Goal: Task Accomplishment & Management: Use online tool/utility

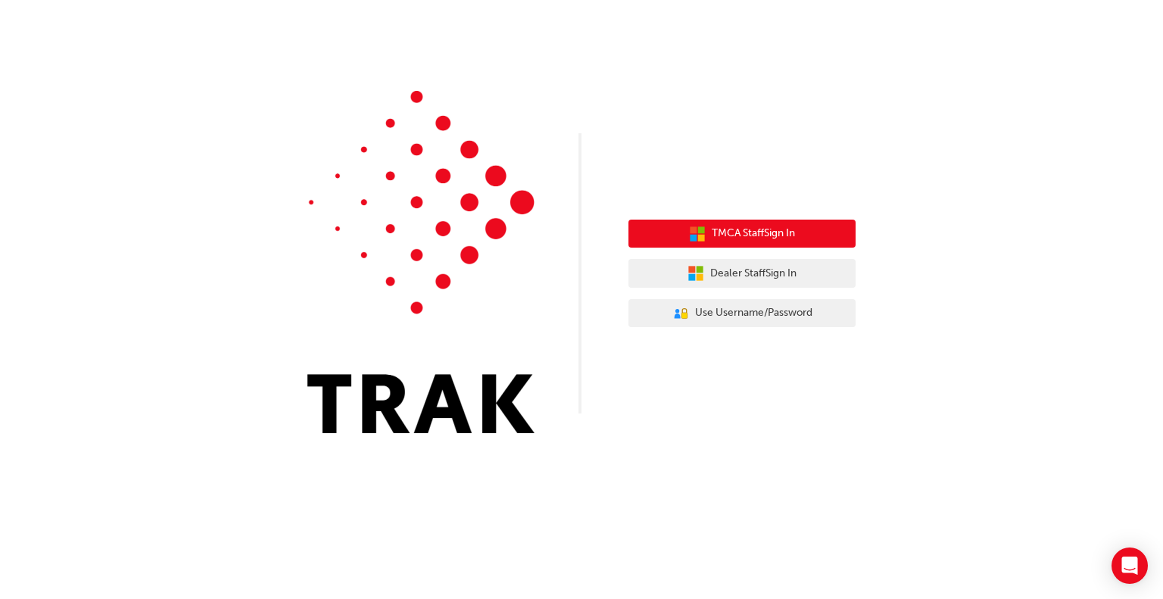
click at [772, 239] on span "TMCA Staff Sign In" at bounding box center [753, 233] width 83 height 17
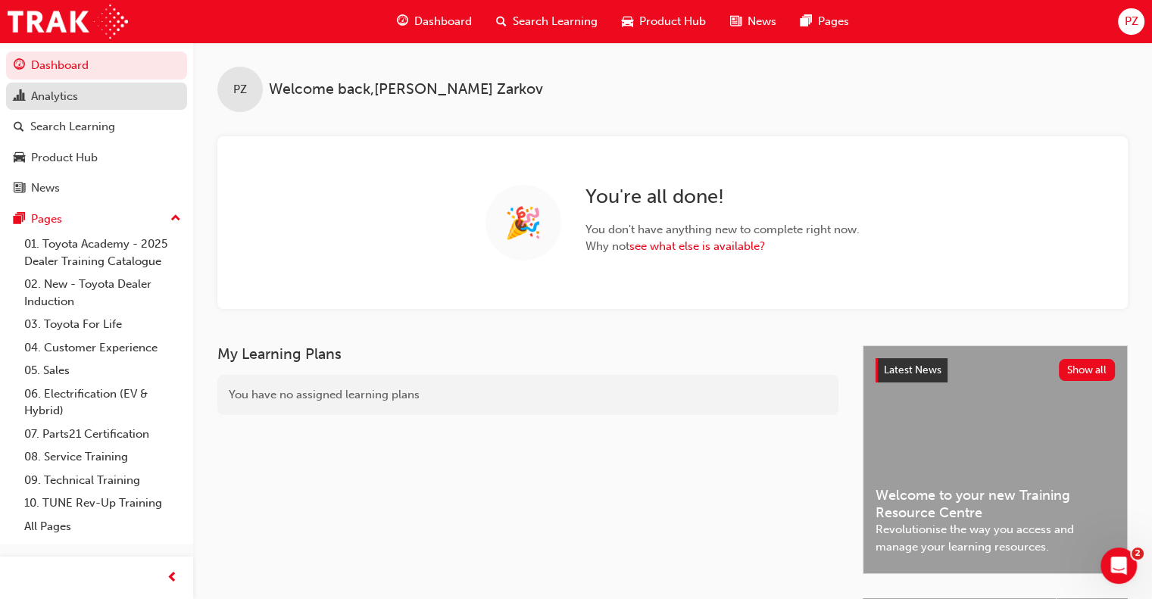
click at [64, 93] on div "Analytics" at bounding box center [54, 96] width 47 height 17
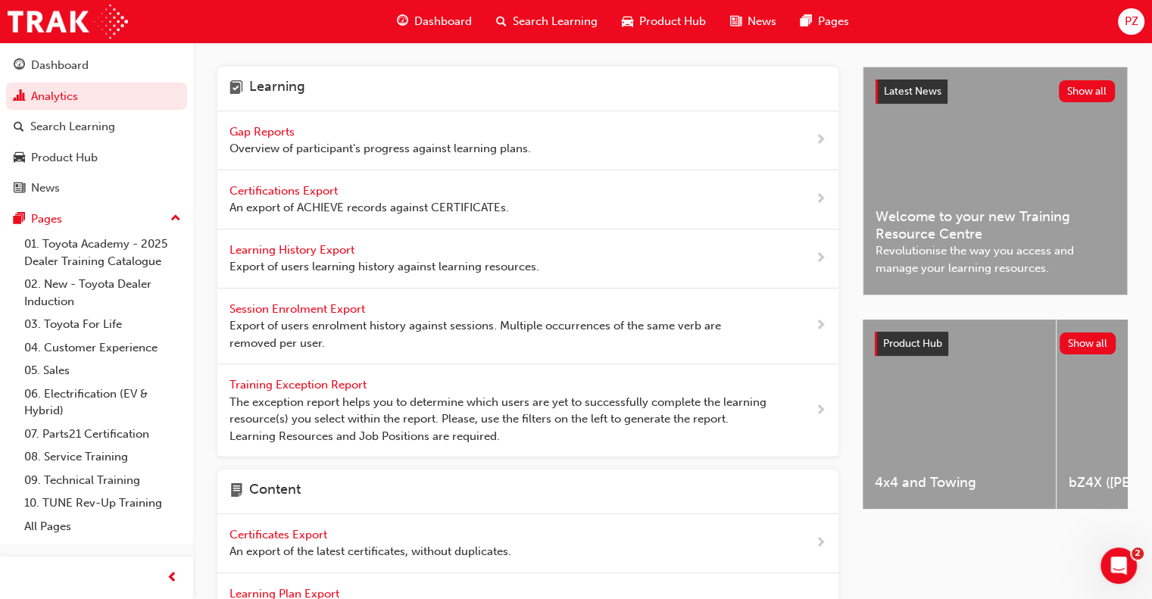
click at [274, 133] on span "Gap Reports" at bounding box center [263, 132] width 68 height 14
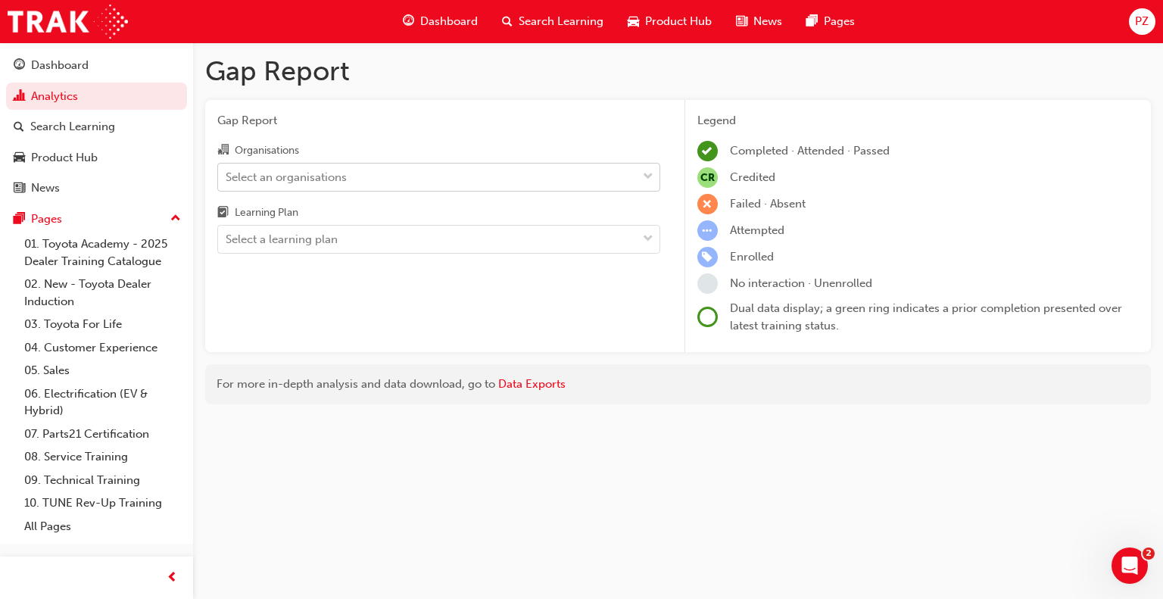
click at [650, 177] on span "down-icon" at bounding box center [648, 177] width 11 height 20
click at [227, 177] on input "Organisations Select an organisations" at bounding box center [227, 176] width 2 height 13
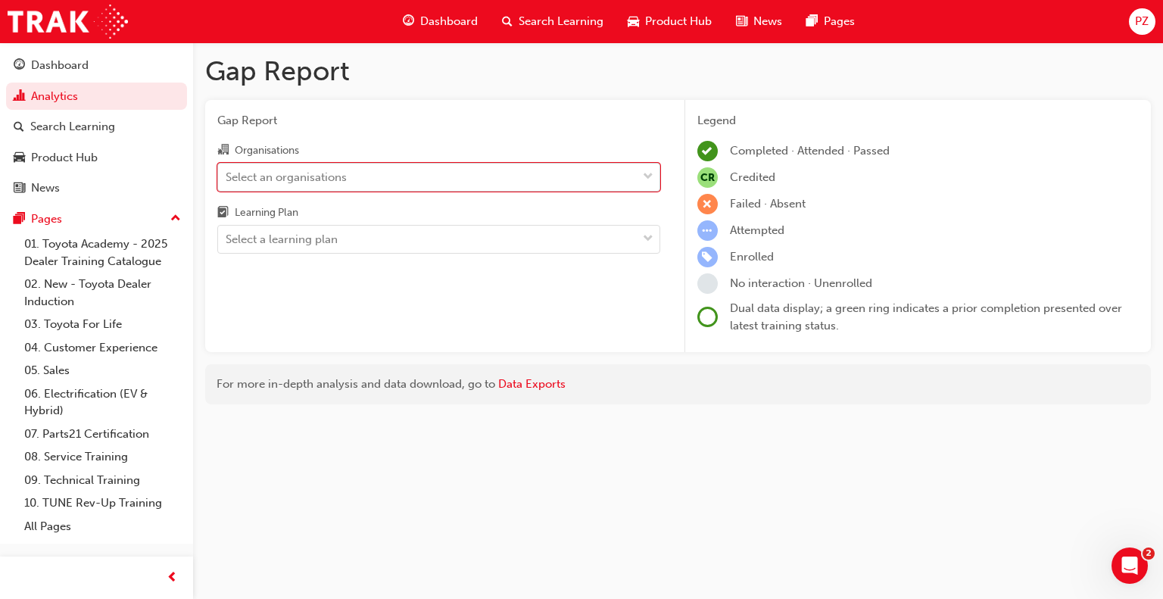
click at [463, 167] on div "Select an organisations" at bounding box center [427, 177] width 419 height 27
click at [227, 170] on input "Organisations 0 results available. Select is focused ,type to refine list, pres…" at bounding box center [227, 176] width 2 height 13
click at [457, 177] on div "Select an organisations" at bounding box center [427, 177] width 419 height 27
click at [227, 177] on input "Organisations 0 results available. Select is focused ,type to refine list, pres…" at bounding box center [227, 176] width 2 height 13
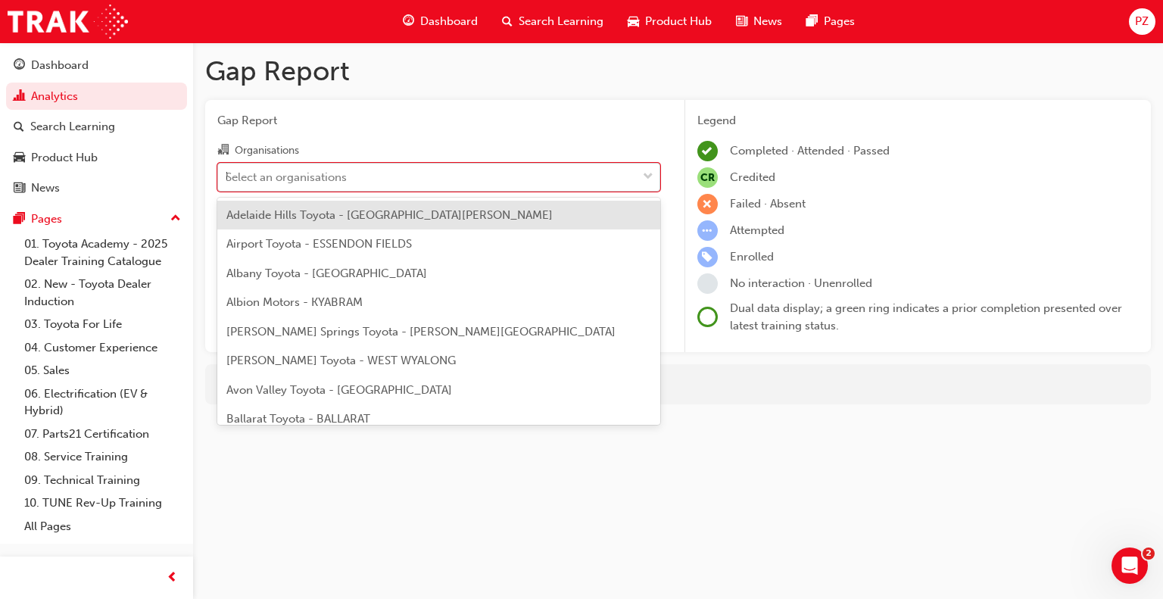
type input "be"
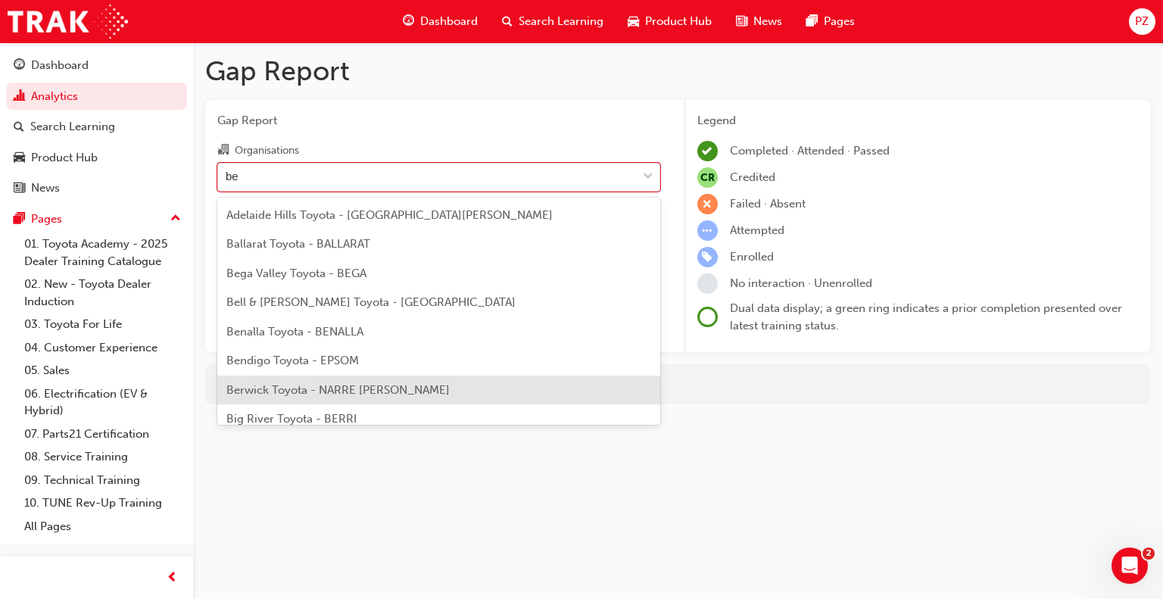
click at [355, 387] on span "Berwick Toyota - NARRE [PERSON_NAME]" at bounding box center [337, 390] width 223 height 14
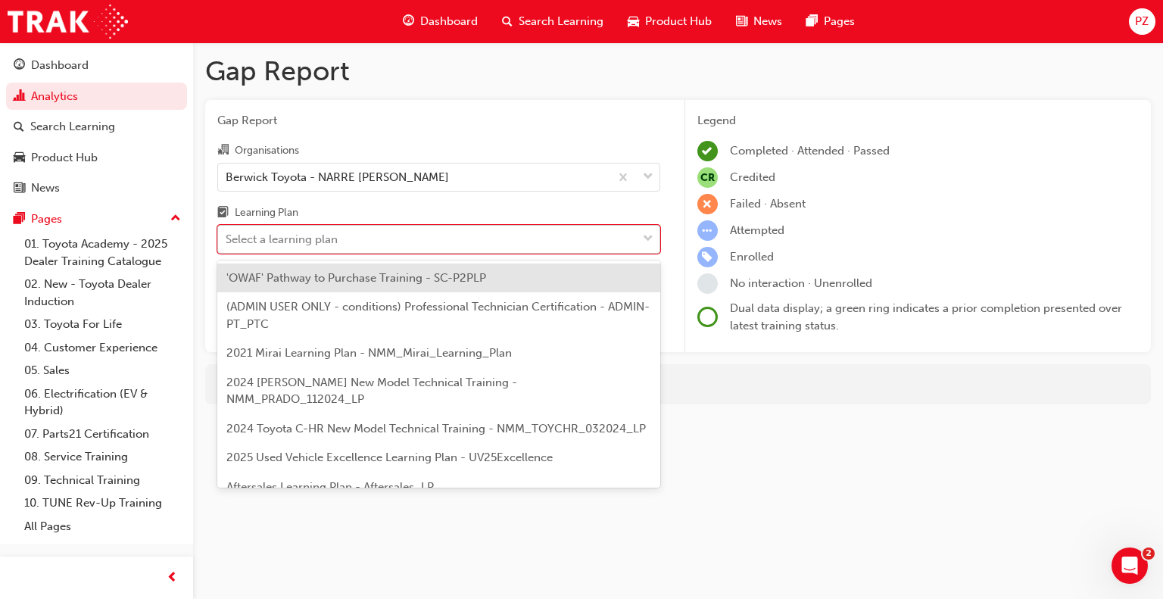
click at [651, 239] on span "down-icon" at bounding box center [648, 239] width 11 height 20
click at [227, 239] on input "Learning Plan option 'OWAF' Pathway to Purchase Training - SC-P2PLP focused, 1 …" at bounding box center [227, 238] width 2 height 13
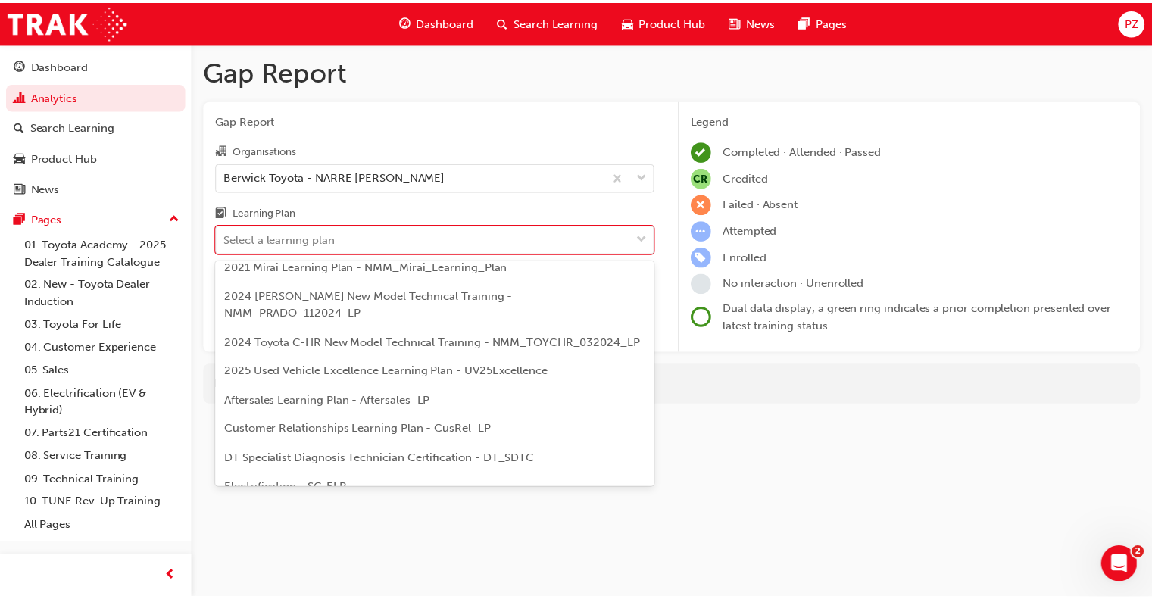
scroll to position [115, 0]
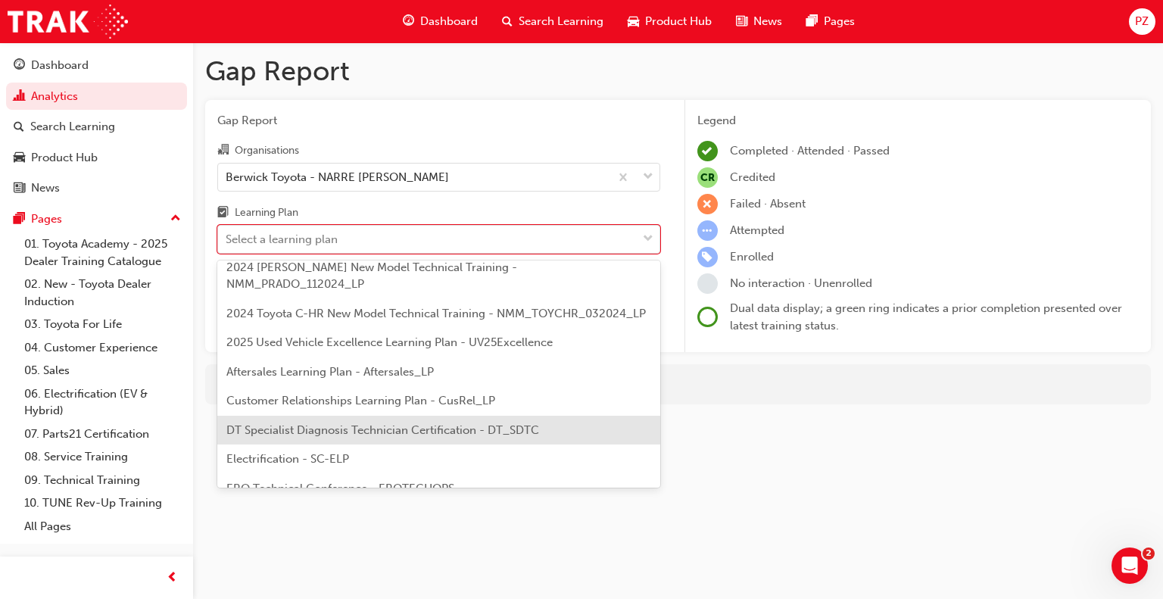
click at [451, 430] on span "DT Specialist Diagnosis Technician Certification - DT_SDTC" at bounding box center [382, 430] width 313 height 14
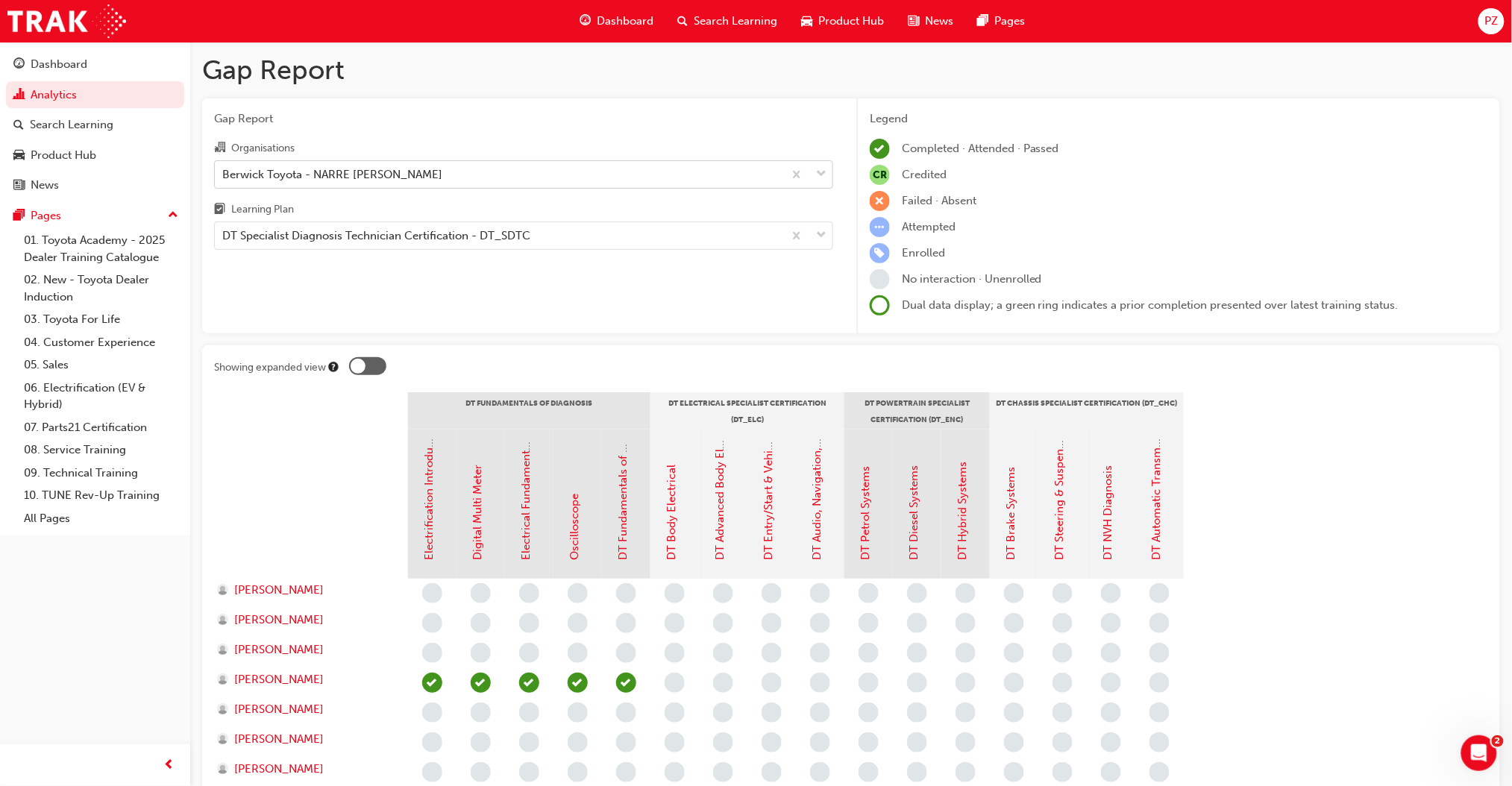
click at [822, 172] on span "down-icon" at bounding box center [821, 174] width 11 height 20
click at [224, 172] on input "Organisations Berwick Toyota - NARRE [PERSON_NAME]" at bounding box center [224, 173] width 2 height 13
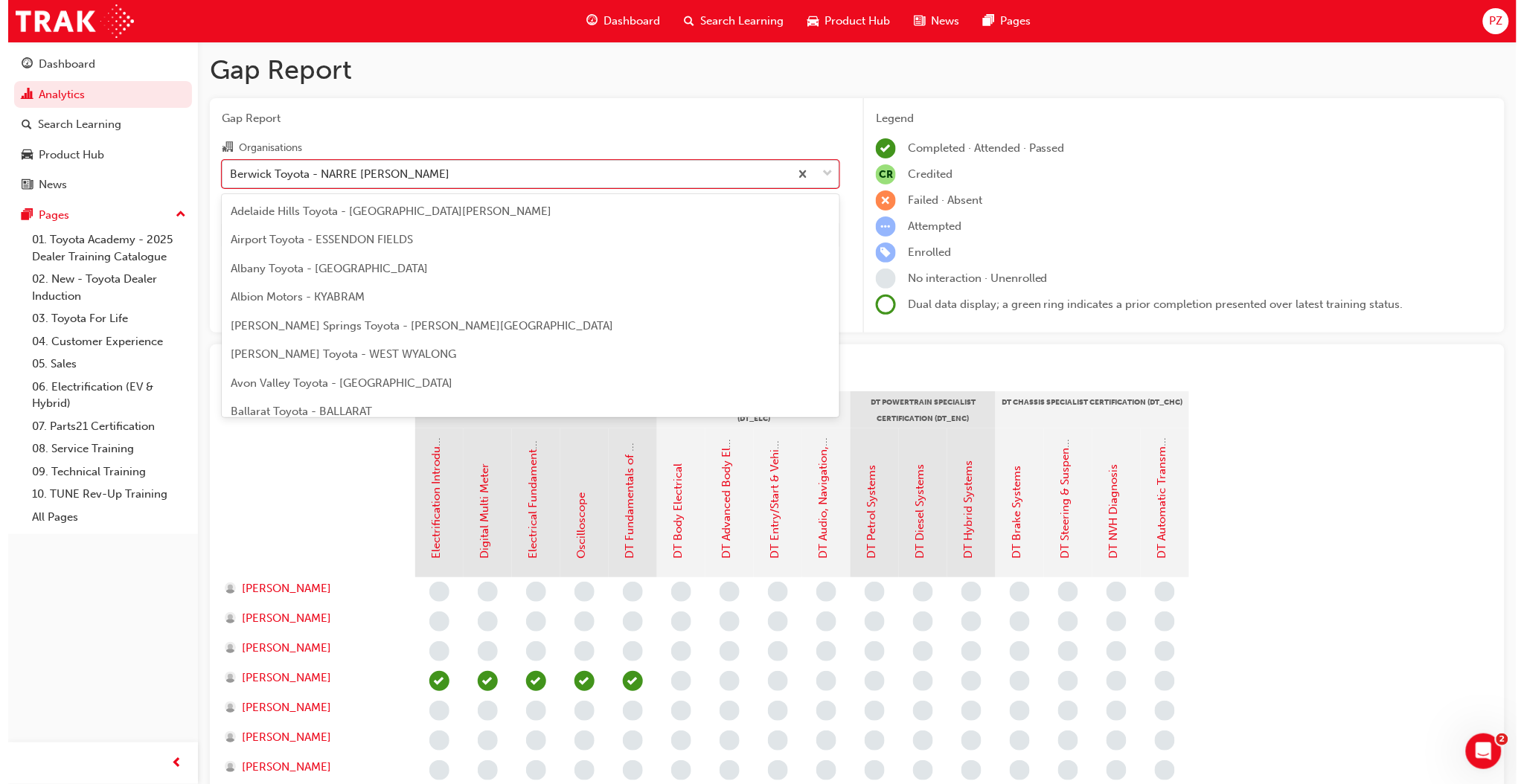
scroll to position [305, 0]
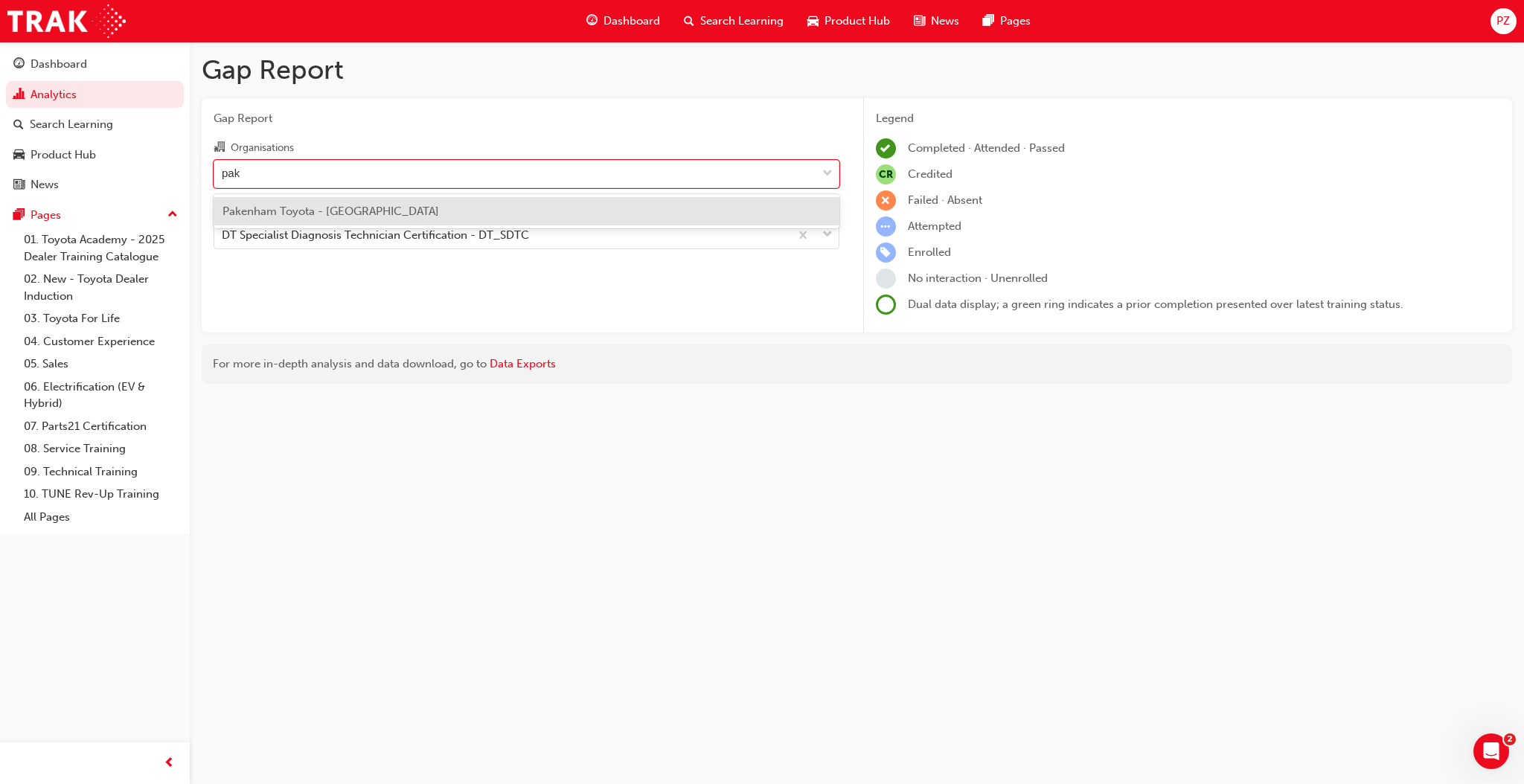
type input "pak"
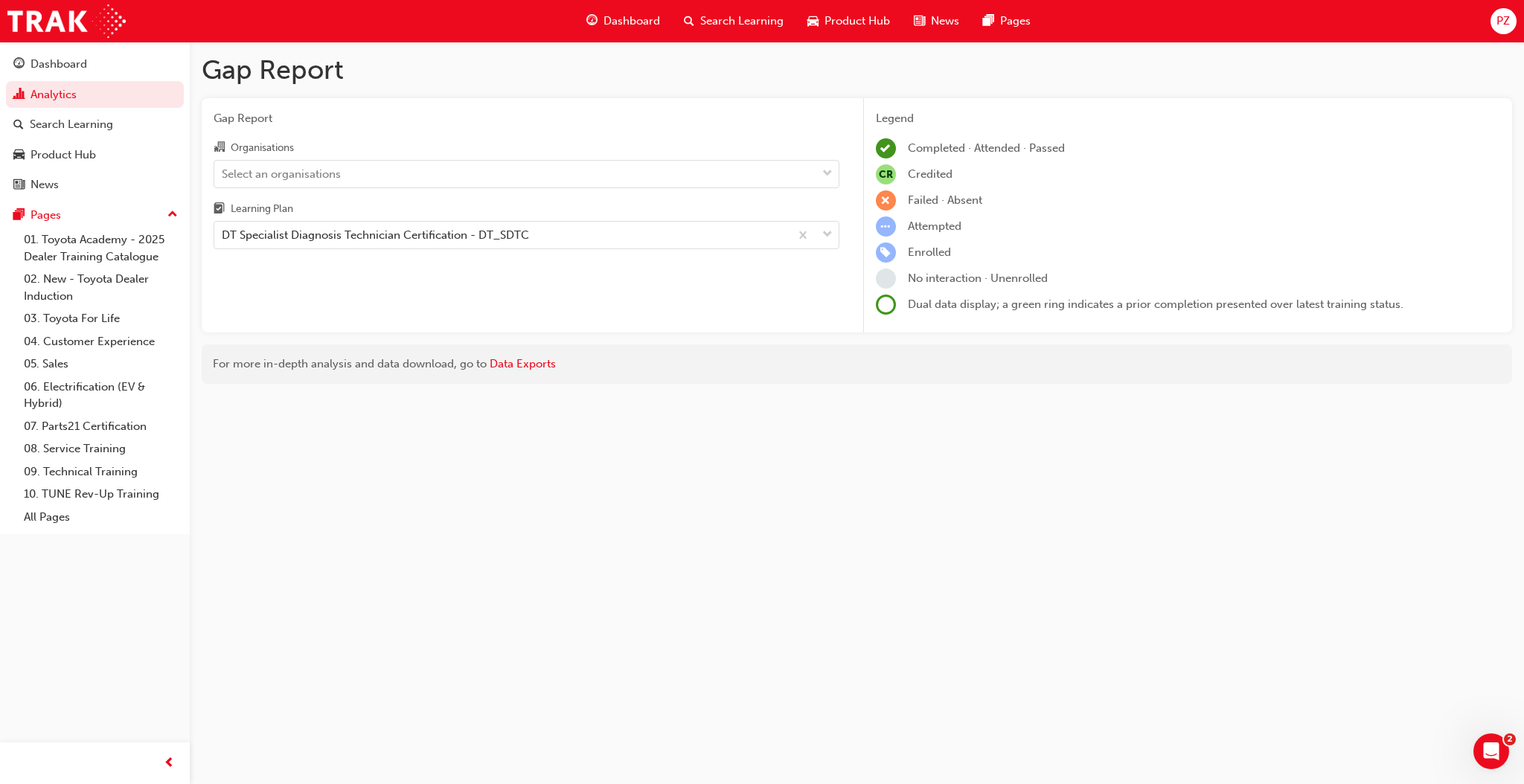
click at [798, 296] on div "Gap Report Organisations Select an organisations Learning Plan DT Specialist Di…" at bounding box center [526, 215] width 649 height 235
click at [370, 173] on div "Select an organisations" at bounding box center [515, 174] width 602 height 27
click at [223, 173] on input "Organisations Select an organisations" at bounding box center [223, 173] width 2 height 13
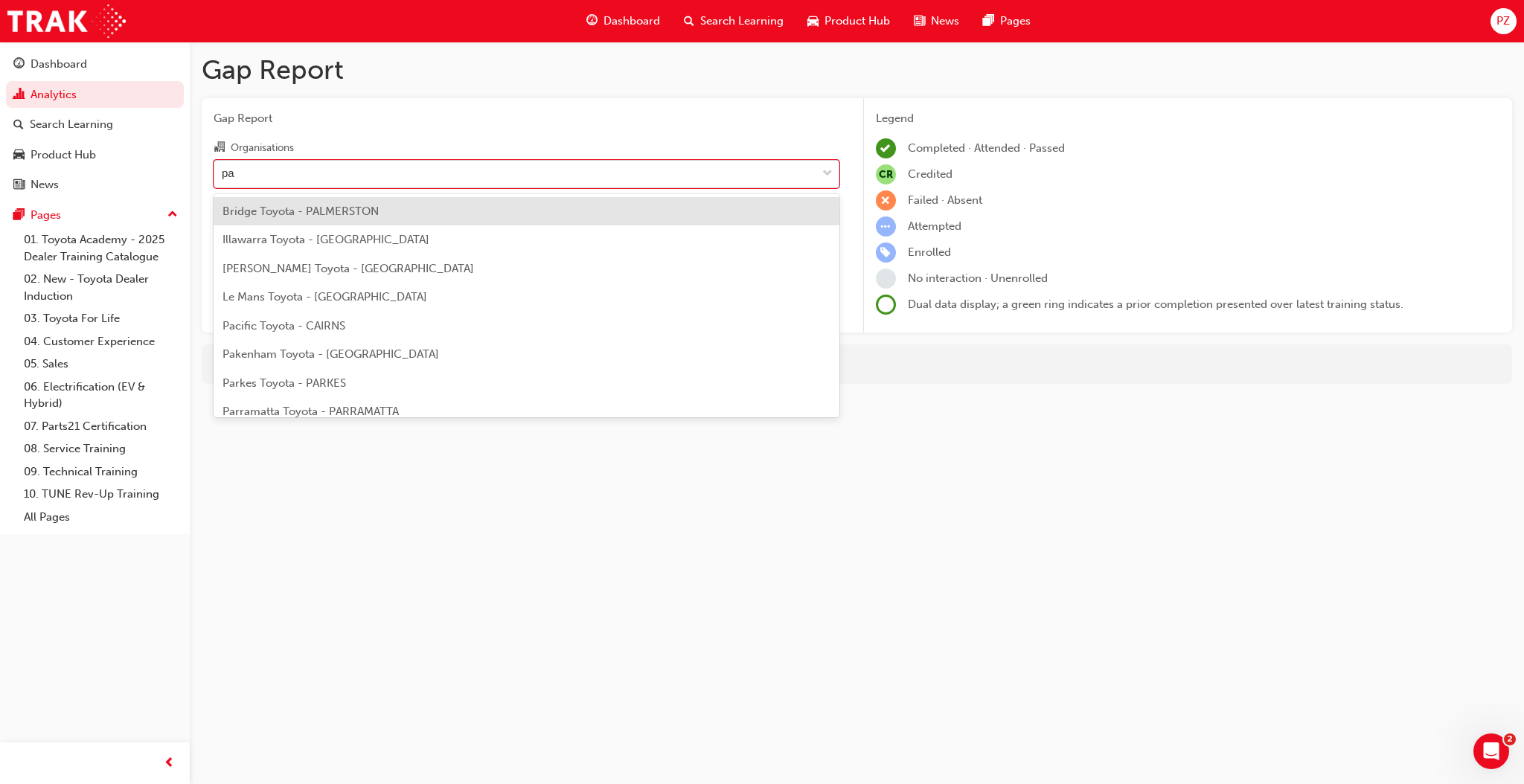
type input "pak"
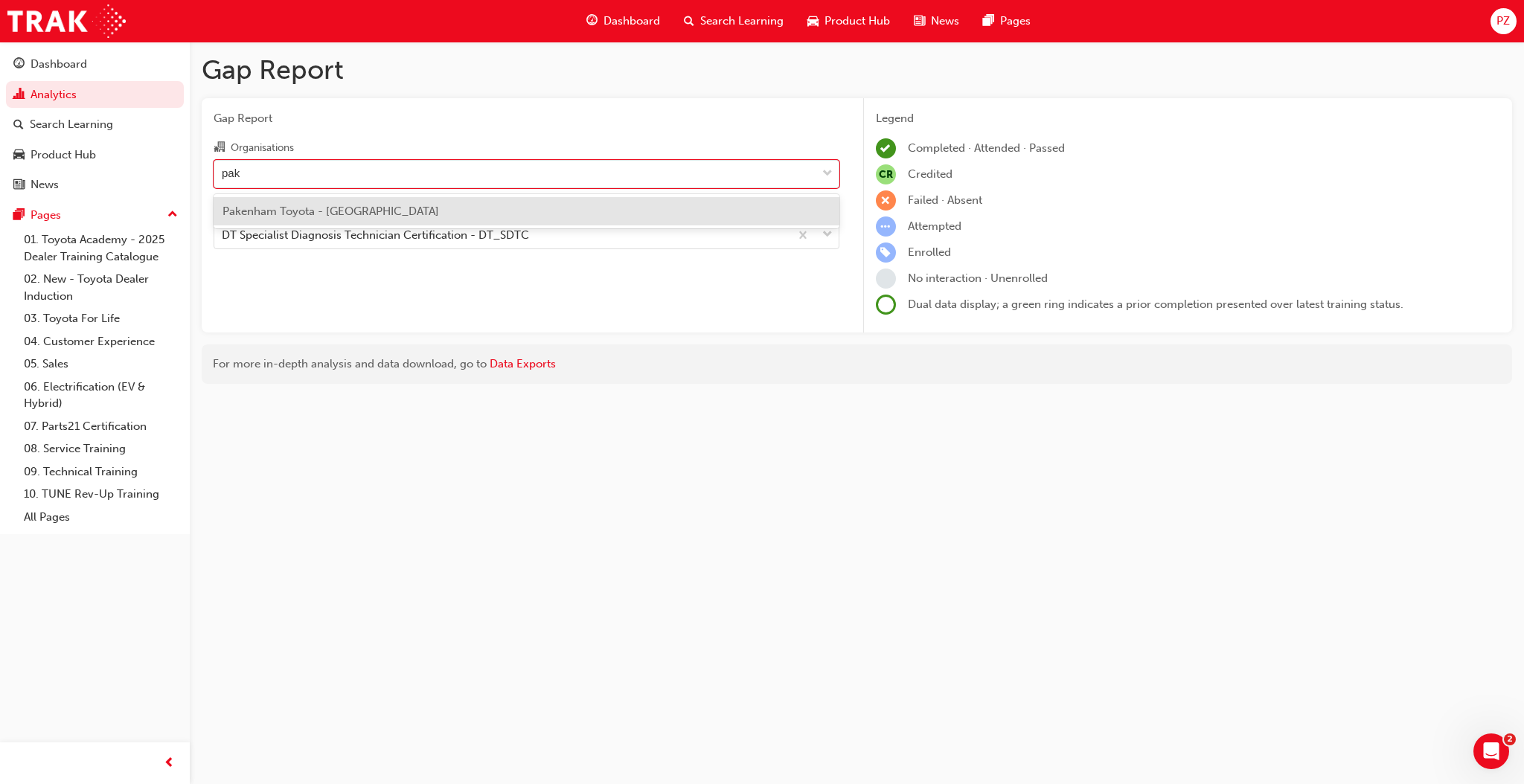
click at [314, 210] on span "Pakenham Toyota - [GEOGRAPHIC_DATA]" at bounding box center [330, 211] width 216 height 14
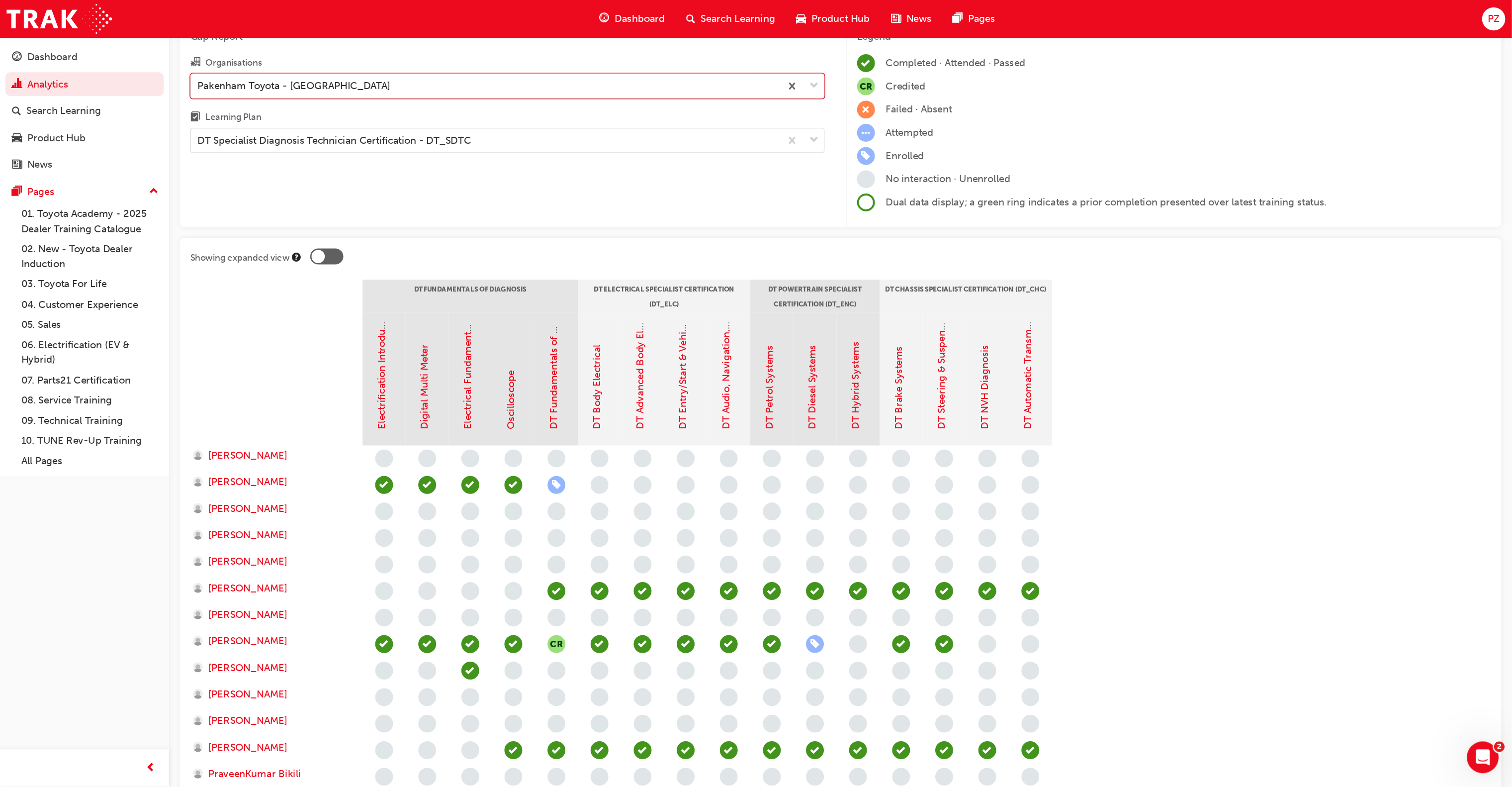
scroll to position [52, 0]
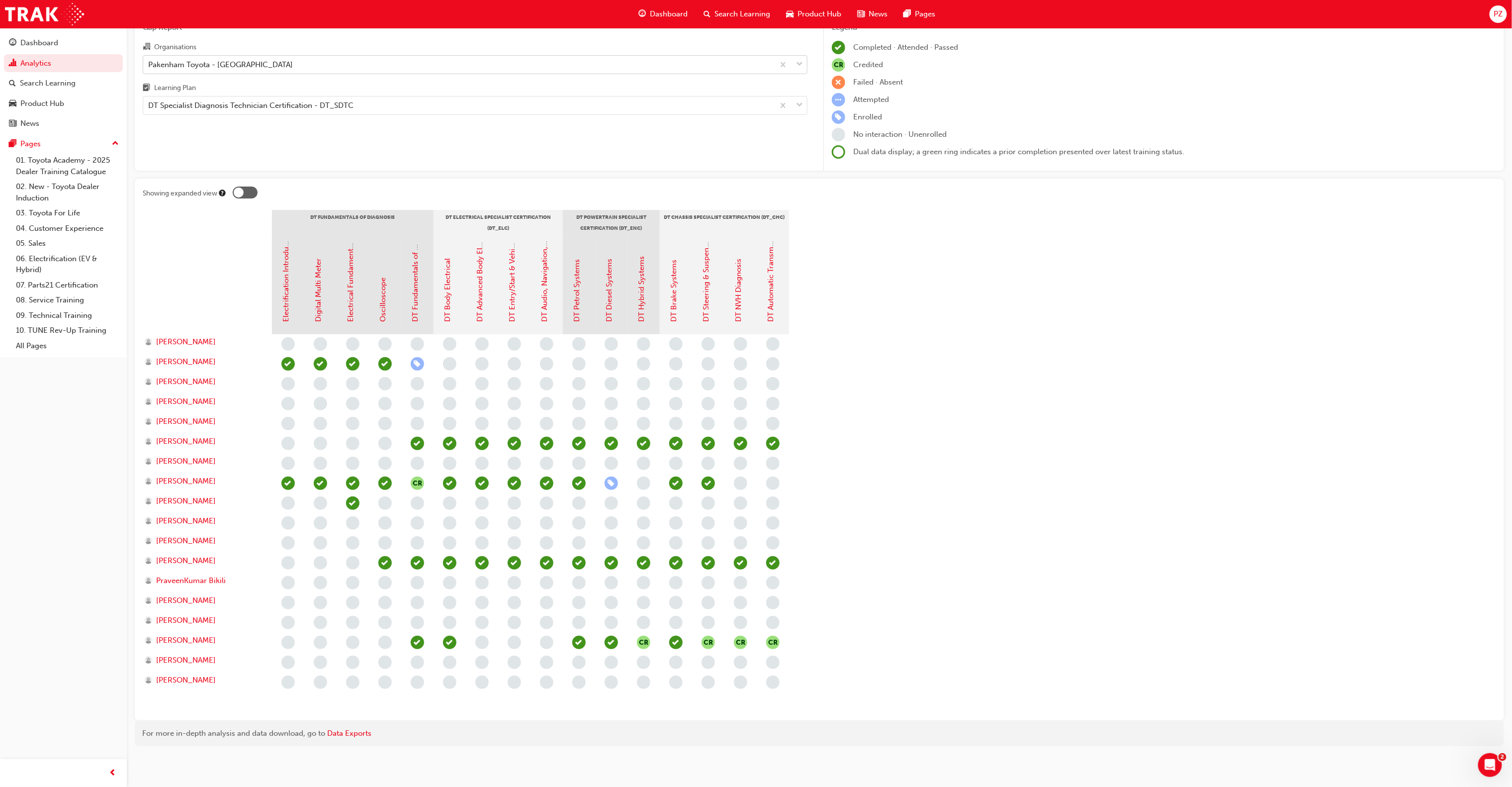
click at [756, 68] on span "down-icon" at bounding box center [799, 65] width 7 height 13
click at [149, 68] on input "Organisations Pakenham Toyota - [GEOGRAPHIC_DATA]" at bounding box center [149, 64] width 1 height 9
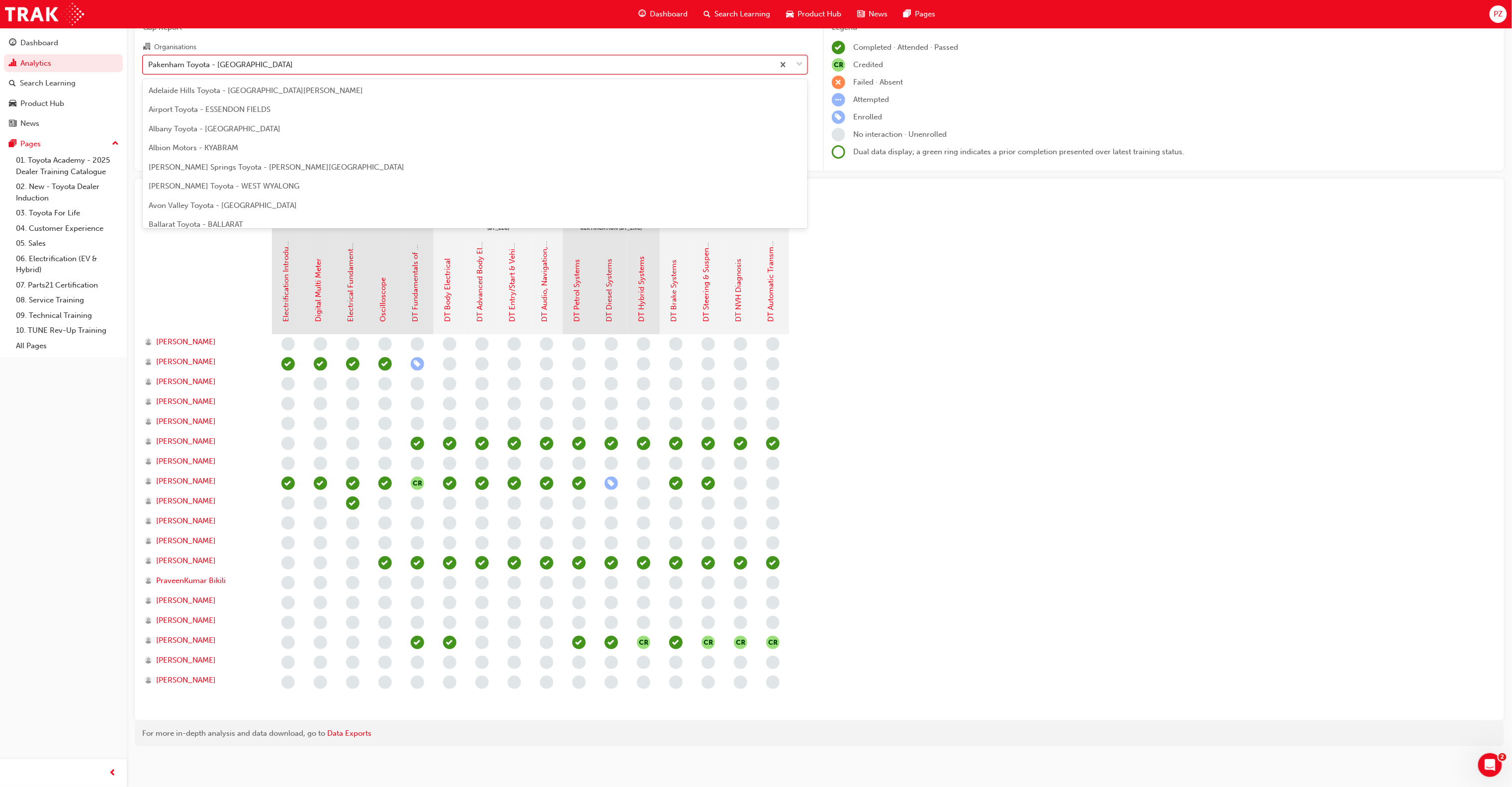
scroll to position [4053, 0]
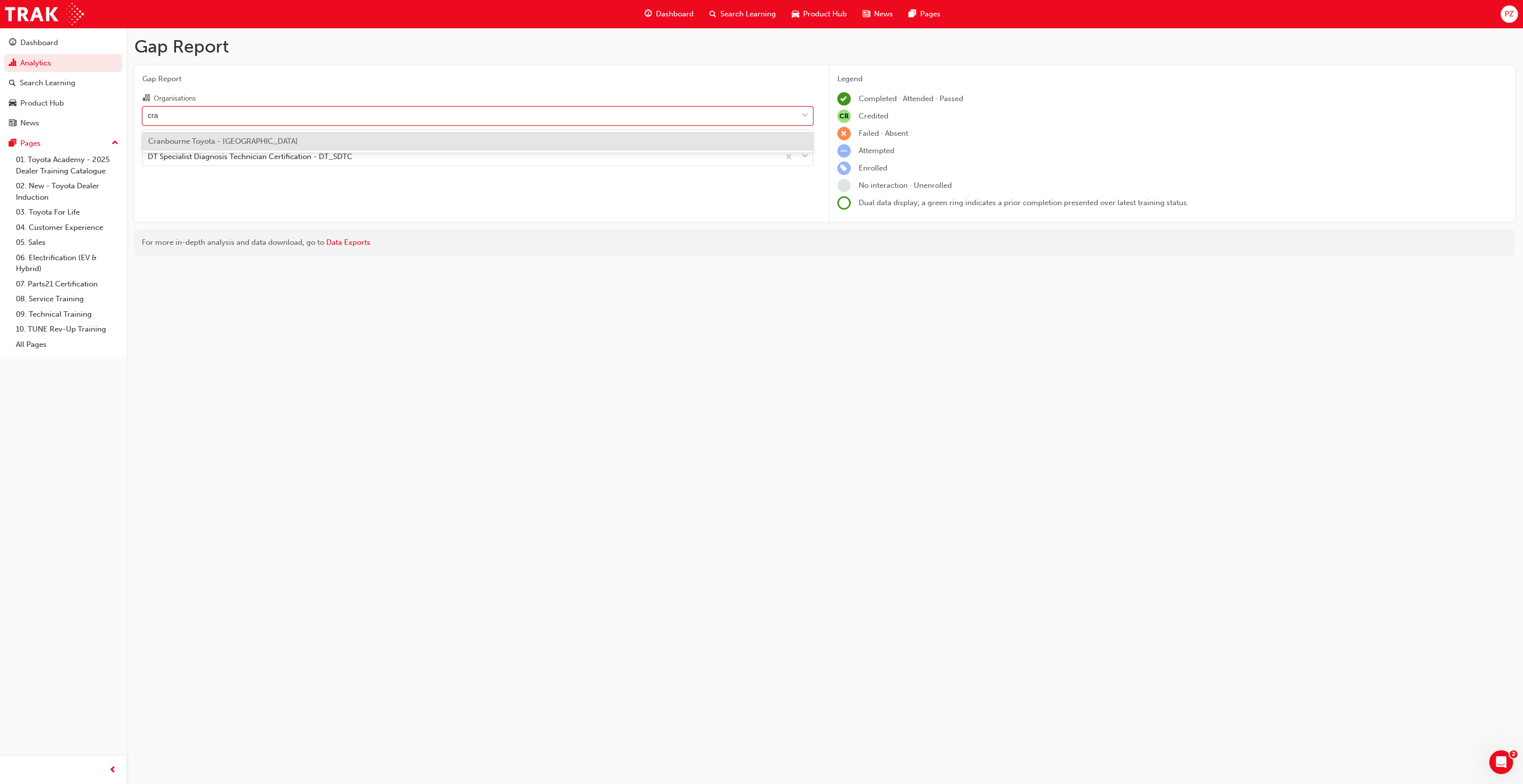
type input "cran"
click at [232, 143] on span "Cranbourne Toyota - [GEOGRAPHIC_DATA]" at bounding box center [223, 141] width 150 height 9
